Goal: Task Accomplishment & Management: Manage account settings

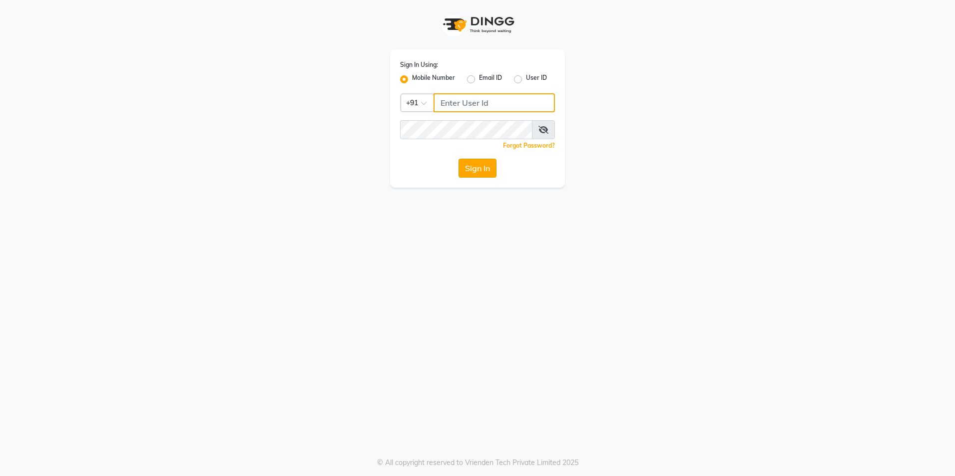
type input "9175460707"
click at [480, 165] on button "Sign In" at bounding box center [477, 168] width 38 height 19
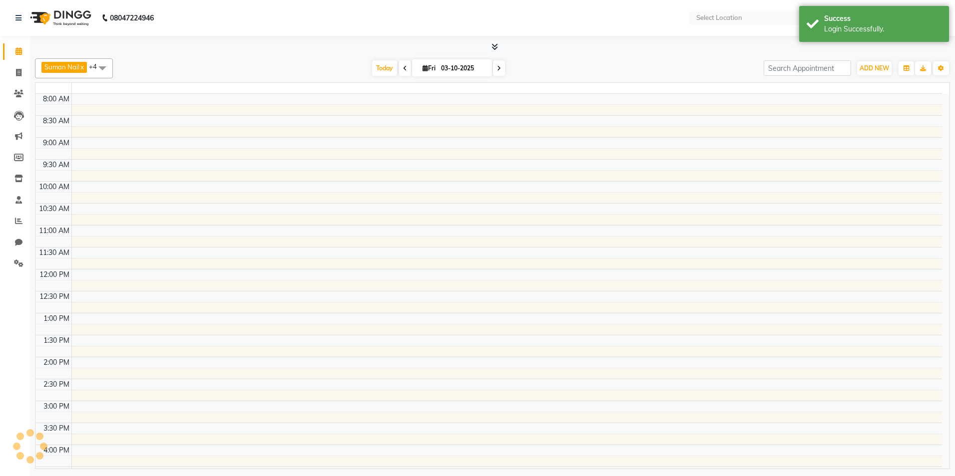
select select "en"
